Goal: Entertainment & Leisure: Consume media (video, audio)

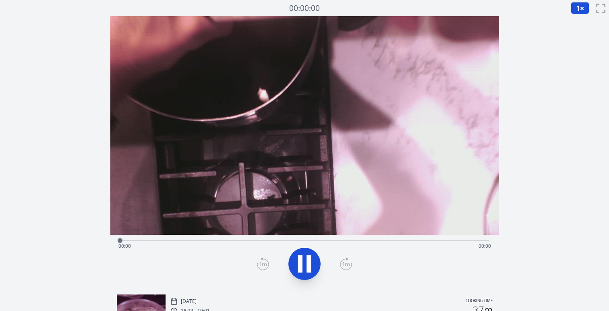
click at [301, 254] on icon at bounding box center [304, 263] width 23 height 23
drag, startPoint x: 287, startPoint y: 240, endPoint x: 303, endPoint y: 241, distance: 15.3
click at [303, 241] on div at bounding box center [302, 240] width 5 height 5
click at [305, 276] on button at bounding box center [304, 264] width 32 height 32
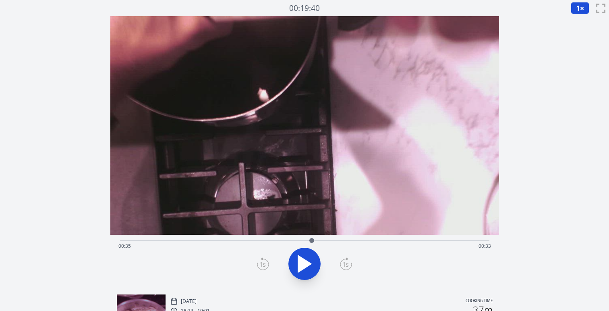
click at [52, 177] on div "Discard Recording? You will not be able to recover this once discarded. Cancel …" at bounding box center [304, 226] width 609 height 452
drag, startPoint x: 312, startPoint y: 239, endPoint x: 215, endPoint y: 238, distance: 97.0
click at [215, 238] on div at bounding box center [215, 240] width 5 height 5
drag, startPoint x: 215, startPoint y: 238, endPoint x: 116, endPoint y: 238, distance: 99.0
click at [184, 238] on div at bounding box center [190, 240] width 12 height 12
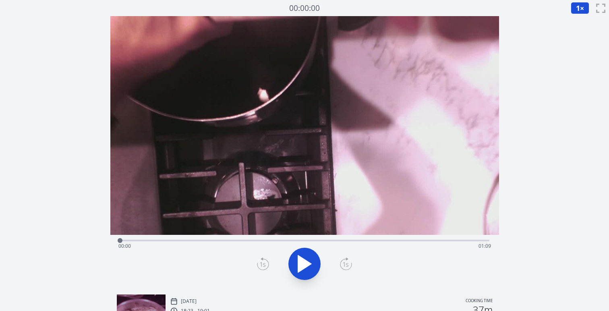
click at [309, 262] on icon at bounding box center [304, 263] width 13 height 17
drag, startPoint x: 220, startPoint y: 237, endPoint x: 208, endPoint y: 237, distance: 11.7
click at [208, 237] on div "Time elapsed: 00:01 Time remaining: 01:08" at bounding box center [304, 240] width 369 height 10
click at [195, 240] on div "Time elapsed: 00:23 Time remaining: 00:45" at bounding box center [304, 245] width 372 height 13
drag, startPoint x: 195, startPoint y: 240, endPoint x: 180, endPoint y: 240, distance: 14.5
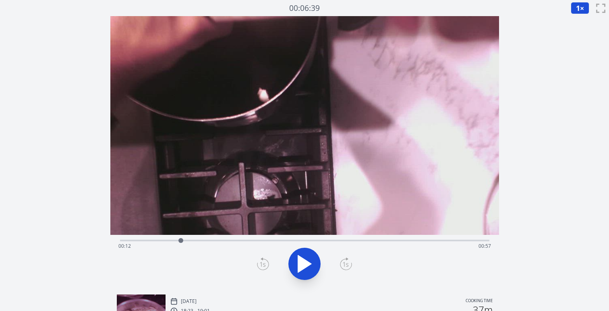
click at [180, 240] on div at bounding box center [180, 240] width 5 height 5
click at [172, 239] on div "Time elapsed: 00:13 Time remaining: 00:55" at bounding box center [304, 240] width 369 height 10
click at [295, 264] on icon at bounding box center [304, 263] width 23 height 23
click at [218, 237] on div "Time elapsed: 00:10 Time remaining: 00:58" at bounding box center [304, 240] width 369 height 10
drag, startPoint x: 217, startPoint y: 239, endPoint x: 258, endPoint y: 240, distance: 41.1
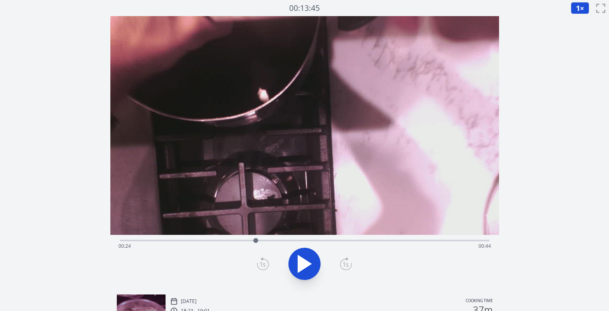
click at [258, 240] on div at bounding box center [255, 240] width 5 height 5
drag, startPoint x: 257, startPoint y: 241, endPoint x: 401, endPoint y: 237, distance: 144.5
click at [401, 237] on div at bounding box center [401, 240] width 12 height 12
drag, startPoint x: 401, startPoint y: 237, endPoint x: 469, endPoint y: 241, distance: 68.1
click at [469, 241] on div at bounding box center [469, 240] width 12 height 12
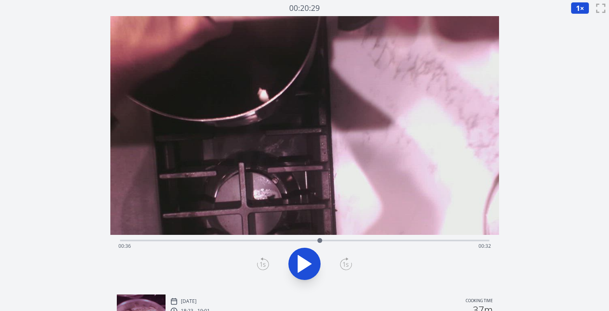
drag, startPoint x: 469, startPoint y: 241, endPoint x: 320, endPoint y: 242, distance: 149.7
click at [320, 242] on div at bounding box center [319, 240] width 5 height 5
drag, startPoint x: 320, startPoint y: 242, endPoint x: 68, endPoint y: 227, distance: 252.0
click at [68, 227] on div "Discard Recording? You will not be able to recover this once discarded. Cancel …" at bounding box center [304, 226] width 609 height 452
click at [140, 240] on div "Time elapsed: 00:28 Time remaining: 00:40" at bounding box center [304, 245] width 372 height 13
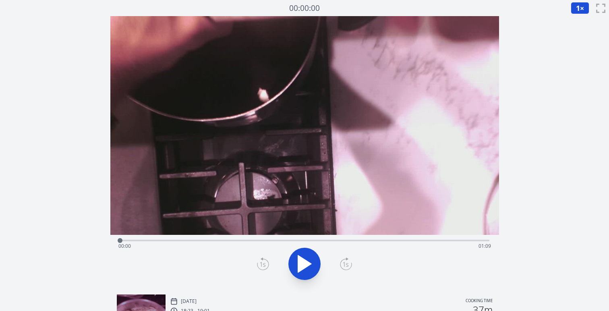
drag, startPoint x: 140, startPoint y: 240, endPoint x: 116, endPoint y: 237, distance: 24.3
click at [116, 237] on div at bounding box center [120, 240] width 12 height 12
click at [116, 237] on div "Time elapsed: 00:02 Time remaining: 01:06" at bounding box center [304, 261] width 388 height 53
click at [129, 238] on div "Time elapsed: 00:03 Time remaining: 01:05" at bounding box center [304, 240] width 369 height 10
drag, startPoint x: 133, startPoint y: 240, endPoint x: 190, endPoint y: 239, distance: 56.8
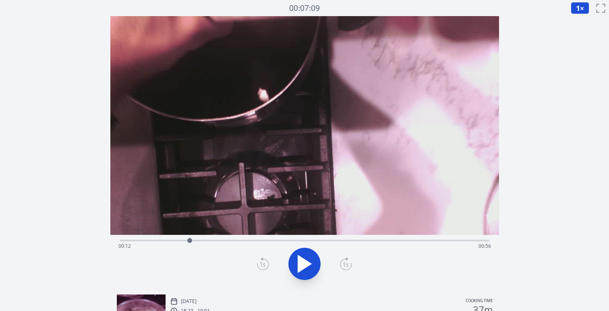
click at [190, 239] on div at bounding box center [189, 240] width 5 height 5
drag, startPoint x: 190, startPoint y: 239, endPoint x: 261, endPoint y: 244, distance: 71.8
click at [261, 244] on div at bounding box center [261, 240] width 12 height 12
drag, startPoint x: 266, startPoint y: 239, endPoint x: 278, endPoint y: 240, distance: 12.1
click at [278, 240] on div at bounding box center [278, 240] width 5 height 5
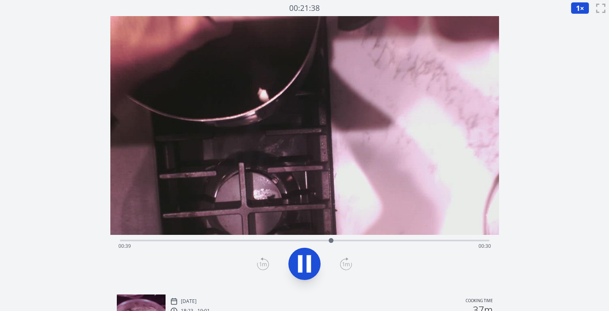
click at [308, 271] on icon at bounding box center [308, 263] width 4 height 17
click at [310, 270] on icon at bounding box center [308, 263] width 4 height 17
